Goal: Information Seeking & Learning: Learn about a topic

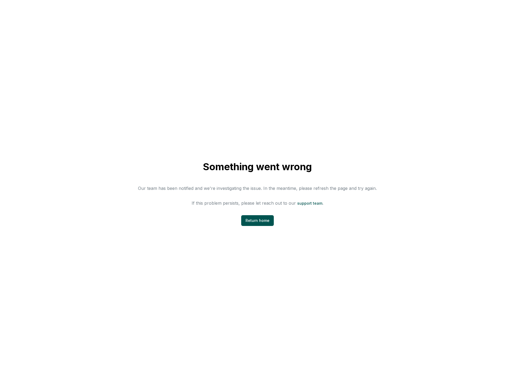
click at [383, 207] on div "Something went wrong Our team has been notified and we're investigating the iss…" at bounding box center [257, 193] width 515 height 387
click at [190, 70] on div "Something went wrong Our team has been notified and we're investigating the iss…" at bounding box center [257, 193] width 515 height 387
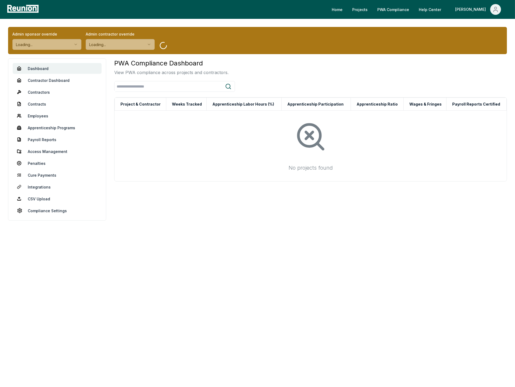
click at [238, 45] on div "Admin sponsor override Loading... Admin contractor override Loading..." at bounding box center [257, 40] width 499 height 27
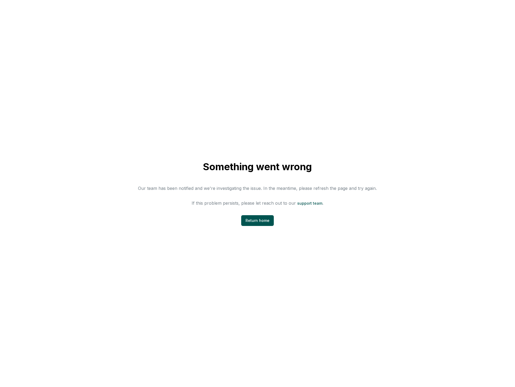
click at [248, 74] on div "Something went wrong Our team has been notified and we're investigating the iss…" at bounding box center [257, 193] width 515 height 387
click at [318, 117] on div "Something went wrong Our team has been notified and we're investigating the iss…" at bounding box center [257, 193] width 515 height 387
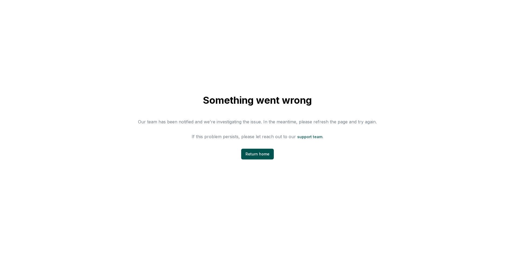
click at [147, 181] on div "Something went wrong Our team has been notified and we're investigating the iss…" at bounding box center [257, 127] width 515 height 254
click at [285, 51] on div "Something went wrong Our team has been notified and we're investigating the iss…" at bounding box center [257, 127] width 515 height 254
click at [135, 168] on div "Something went wrong Our team has been notified and we're investigating the iss…" at bounding box center [257, 127] width 515 height 254
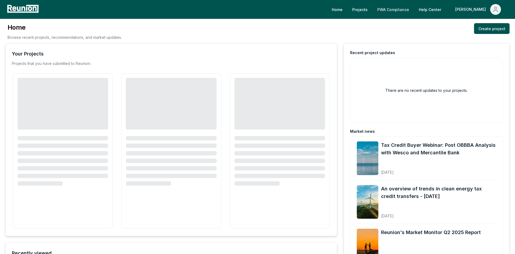
click at [413, 8] on link "PWA Compliance" at bounding box center [393, 9] width 40 height 11
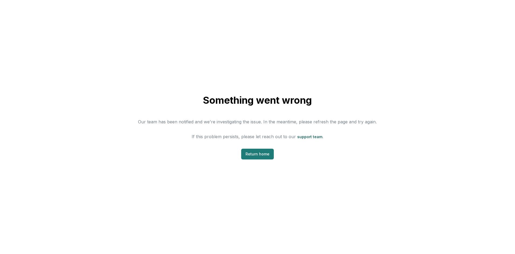
click at [257, 152] on link "Return home" at bounding box center [257, 154] width 33 height 11
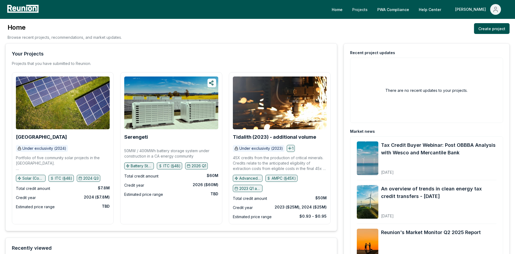
click at [372, 11] on link "Projects" at bounding box center [360, 9] width 24 height 11
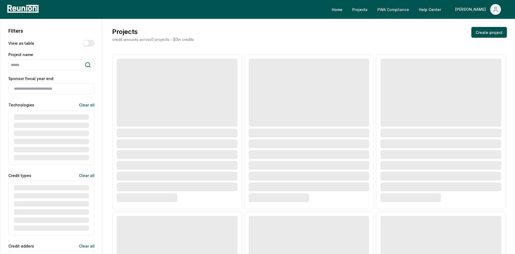
click at [413, 9] on link "PWA Compliance" at bounding box center [393, 9] width 40 height 11
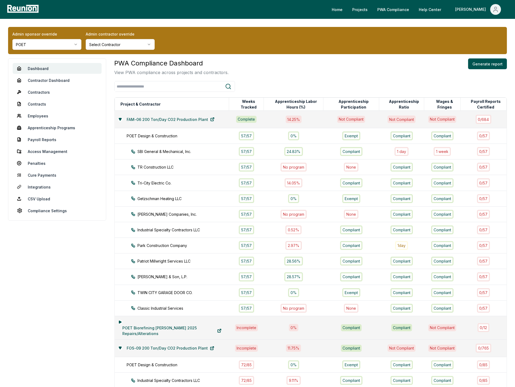
click at [355, 81] on div at bounding box center [310, 86] width 392 height 11
click at [313, 104] on button "Apprenticeship Labor Hours (%)" at bounding box center [295, 104] width 55 height 11
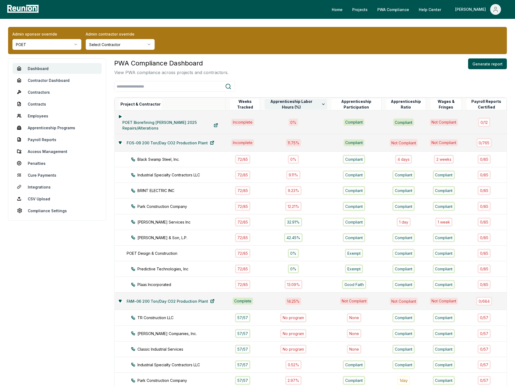
click at [307, 102] on button "Apprenticeship Labor Hours (%)" at bounding box center [296, 104] width 62 height 11
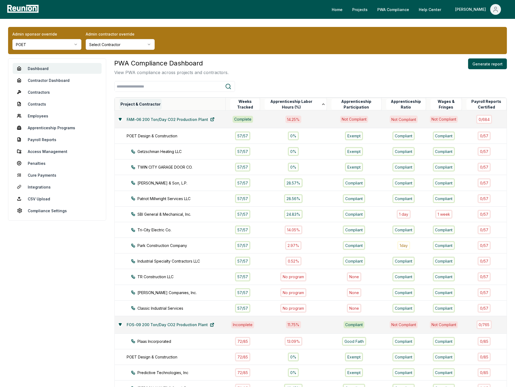
click at [140, 99] on button "Project & Contractor" at bounding box center [140, 104] width 42 height 11
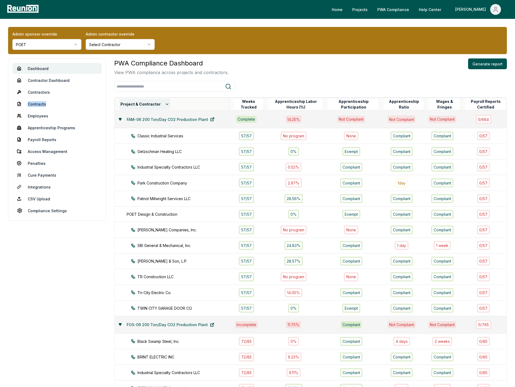
click at [152, 105] on button "Project & Contractor" at bounding box center [144, 104] width 51 height 11
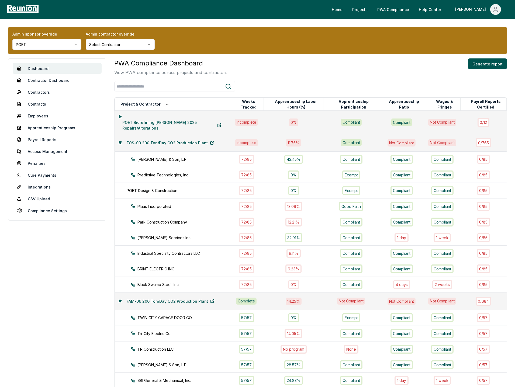
click at [274, 80] on div "PWA Compliance Dashboard View PWA compliance across projects and contractors. G…" at bounding box center [310, 278] width 392 height 440
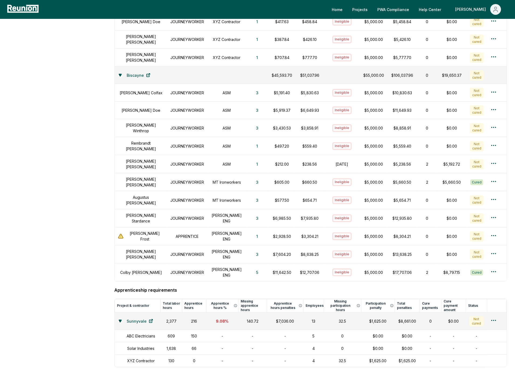
scroll to position [449, 0]
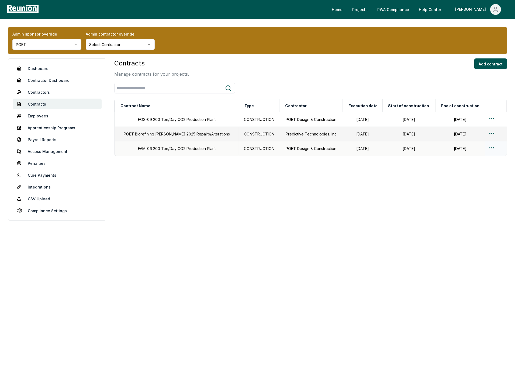
click at [491, 148] on html "Please visit us on your desktop We're working on making our marketplace mobile-…" at bounding box center [257, 193] width 515 height 387
click at [479, 170] on div "Edit" at bounding box center [484, 170] width 51 height 9
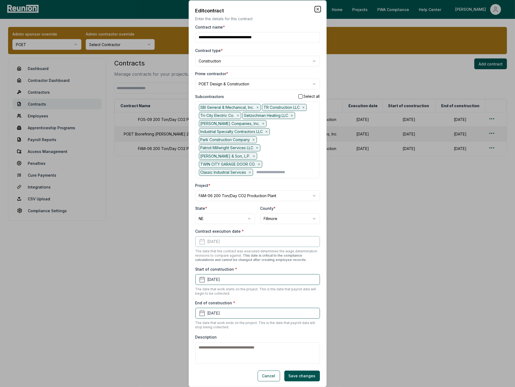
click at [318, 11] on icon "button" at bounding box center [317, 9] width 4 height 4
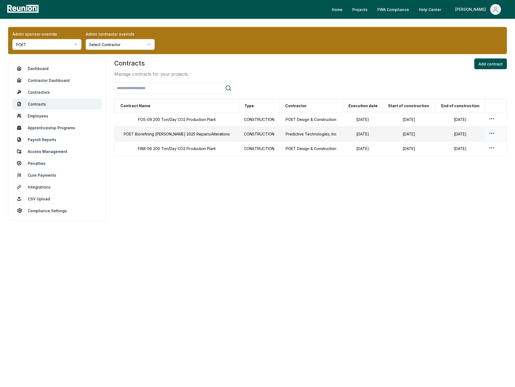
click at [489, 134] on html "Please visit us on your desktop We're working on making our marketplace mobile-…" at bounding box center [257, 193] width 515 height 387
click at [475, 153] on div "Edit" at bounding box center [484, 155] width 51 height 9
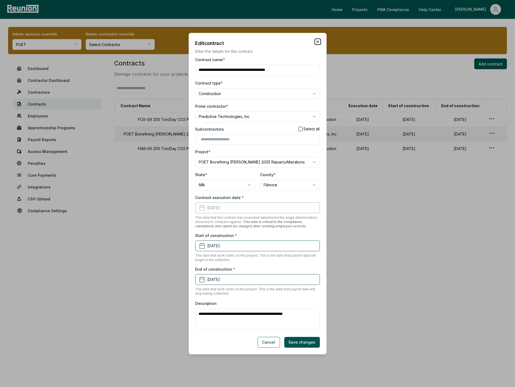
click at [318, 41] on icon "button" at bounding box center [317, 42] width 4 height 4
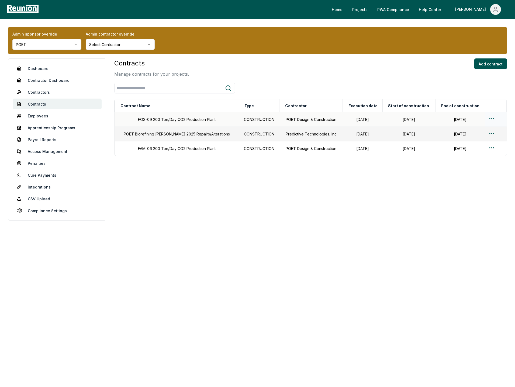
click at [491, 117] on html "Please visit us on your desktop We're working on making our marketplace mobile-…" at bounding box center [257, 193] width 515 height 387
click at [482, 140] on div "Edit" at bounding box center [484, 140] width 51 height 9
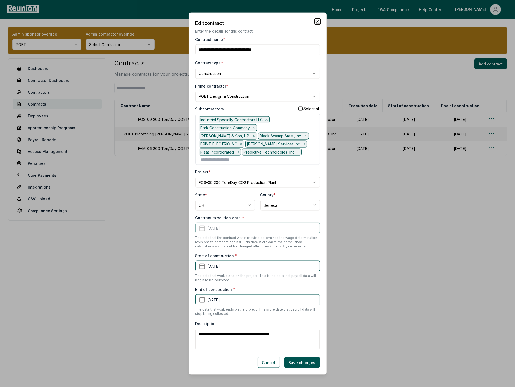
click at [318, 22] on icon "button" at bounding box center [318, 21] width 2 height 2
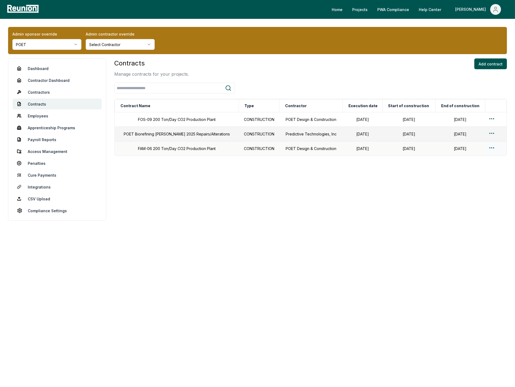
click at [495, 148] on div at bounding box center [495, 149] width 15 height 8
click at [492, 150] on html "Please visit us on your desktop We're working on making our marketplace mobile-…" at bounding box center [257, 193] width 515 height 387
click at [481, 171] on div "Edit" at bounding box center [484, 170] width 51 height 9
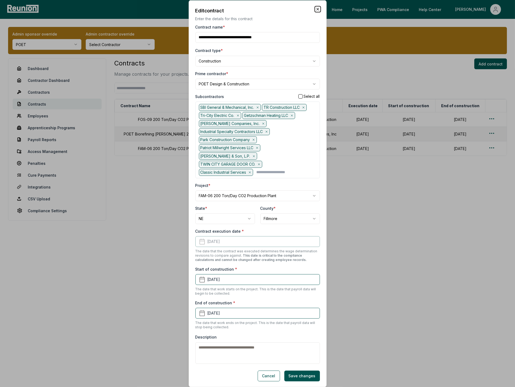
click at [317, 10] on icon "button" at bounding box center [318, 9] width 2 height 2
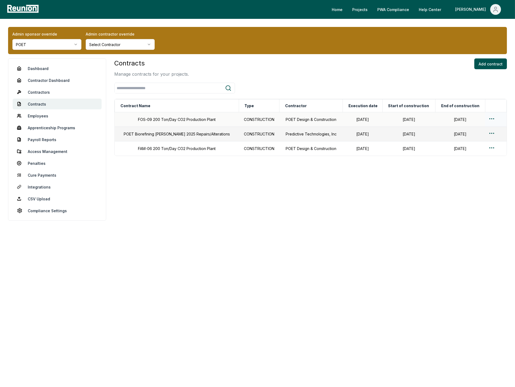
click at [489, 119] on html "Please visit us on your desktop We're working on making our marketplace mobile-…" at bounding box center [257, 193] width 515 height 387
click at [476, 138] on div "Edit" at bounding box center [484, 140] width 51 height 9
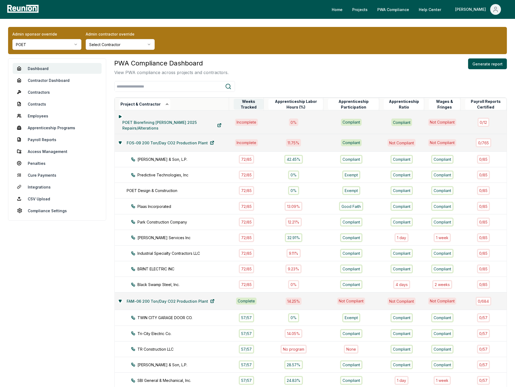
click at [245, 103] on button "Weeks Tracked" at bounding box center [249, 104] width 30 height 11
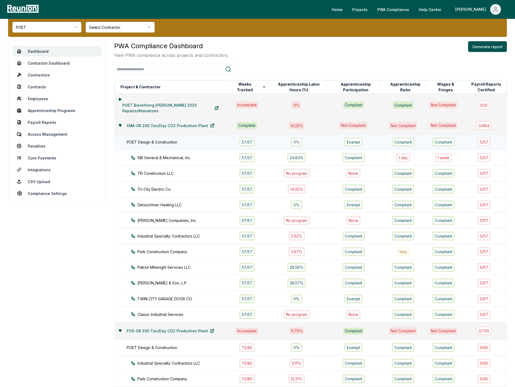
scroll to position [12, 0]
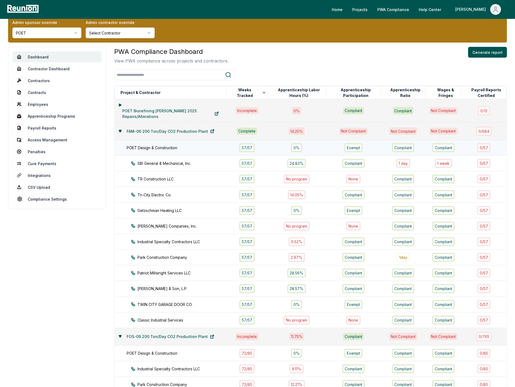
click at [210, 150] on div "POET Design & Construction" at bounding box center [179, 148] width 105 height 6
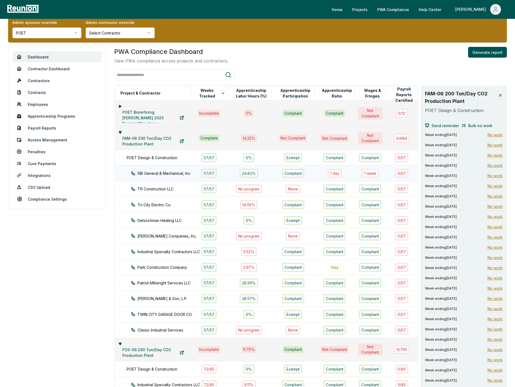
click at [187, 173] on td "SBI General & Mechanical, Inc." at bounding box center [153, 174] width 77 height 16
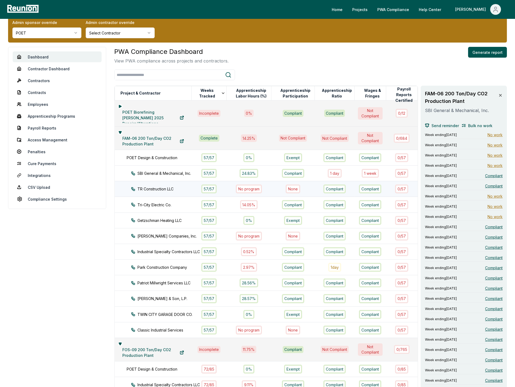
click at [186, 186] on div "TR Construction LLC" at bounding box center [166, 189] width 70 height 6
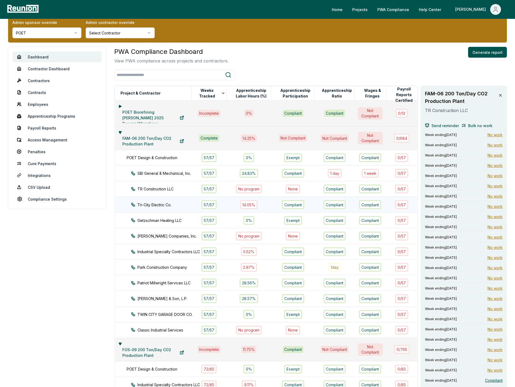
scroll to position [34, 0]
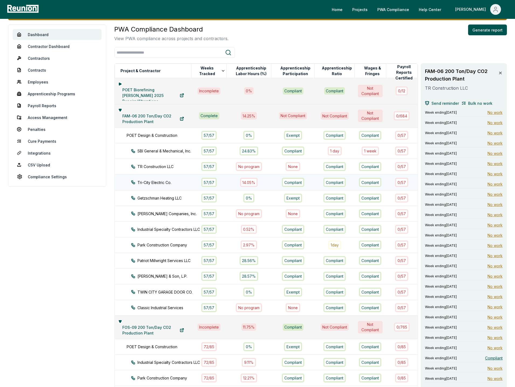
click at [186, 180] on div "Tri-City Electric Co." at bounding box center [166, 183] width 70 height 6
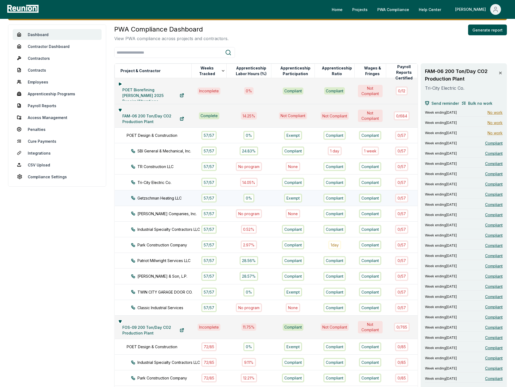
click at [186, 196] on div "Getzschman Heating LLC" at bounding box center [166, 198] width 70 height 6
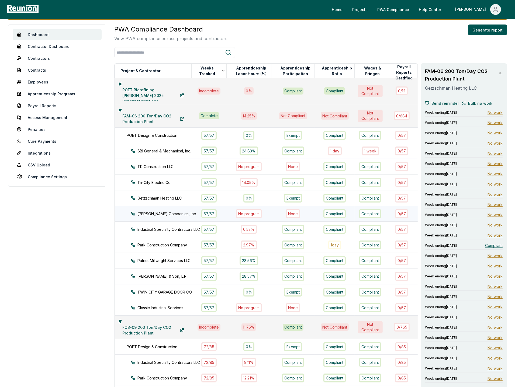
scroll to position [54, 0]
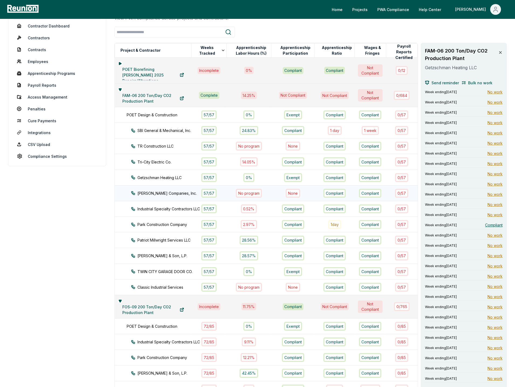
click at [188, 192] on td "[PERSON_NAME] Companies, Inc." at bounding box center [153, 193] width 77 height 16
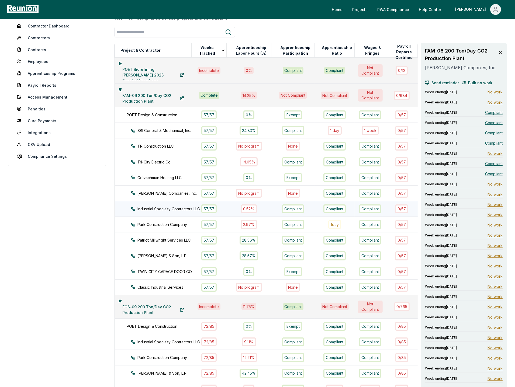
click at [184, 208] on div "Industrial Specialty Contractors LLC" at bounding box center [166, 209] width 70 height 6
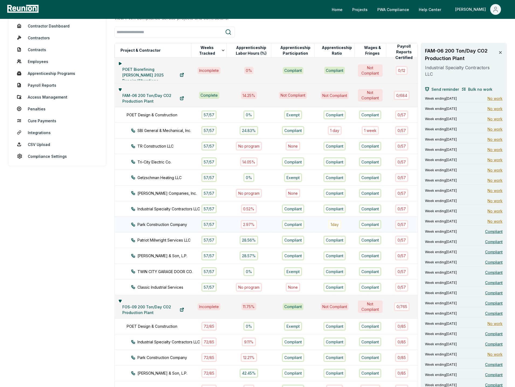
click at [182, 225] on td "Park Construction Company" at bounding box center [153, 225] width 77 height 16
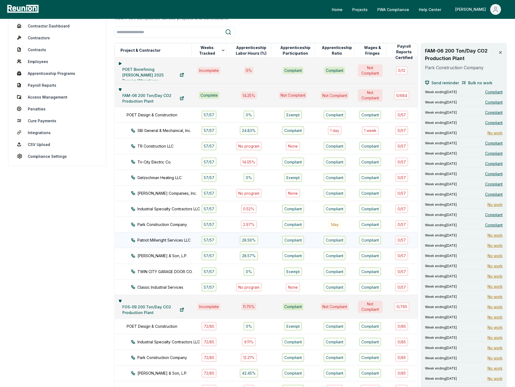
click at [181, 241] on td "Patriot Millwright Services LLC" at bounding box center [153, 240] width 77 height 16
click at [180, 253] on div "[PERSON_NAME] & Son, L.P." at bounding box center [166, 256] width 70 height 6
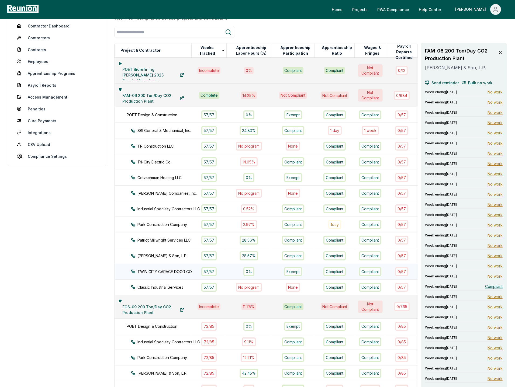
click at [180, 264] on td "TWIN CITY GARAGE DOOR CO." at bounding box center [153, 272] width 77 height 16
click at [180, 286] on div "Classic Industrial Services" at bounding box center [166, 287] width 70 height 6
